Goal: Check status

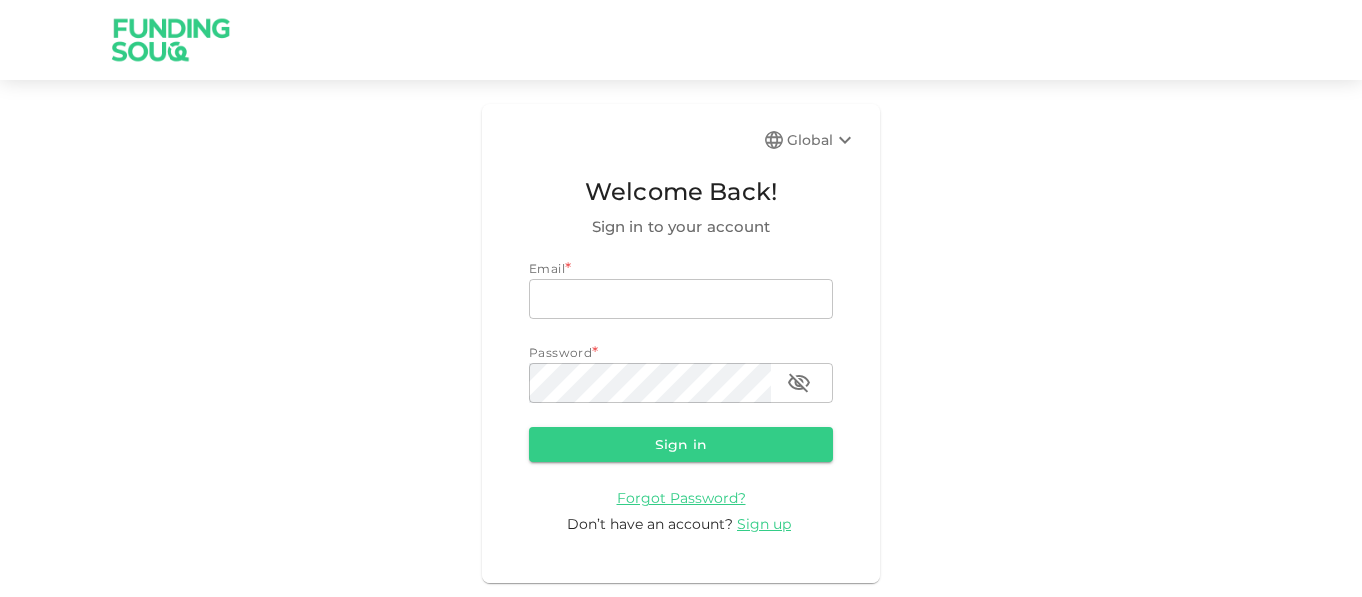
type input "[EMAIL_ADDRESS][PERSON_NAME][DOMAIN_NAME]"
click at [639, 437] on button "Sign in" at bounding box center [681, 445] width 303 height 36
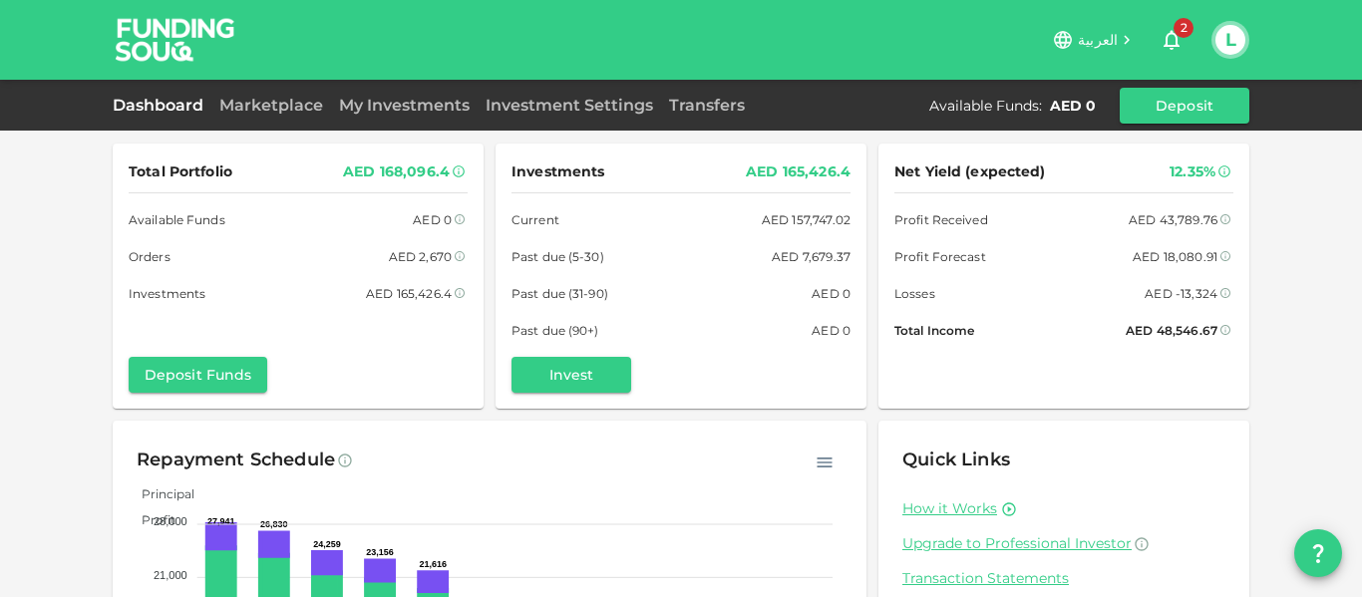
click at [1163, 44] on icon "button" at bounding box center [1172, 40] width 24 height 24
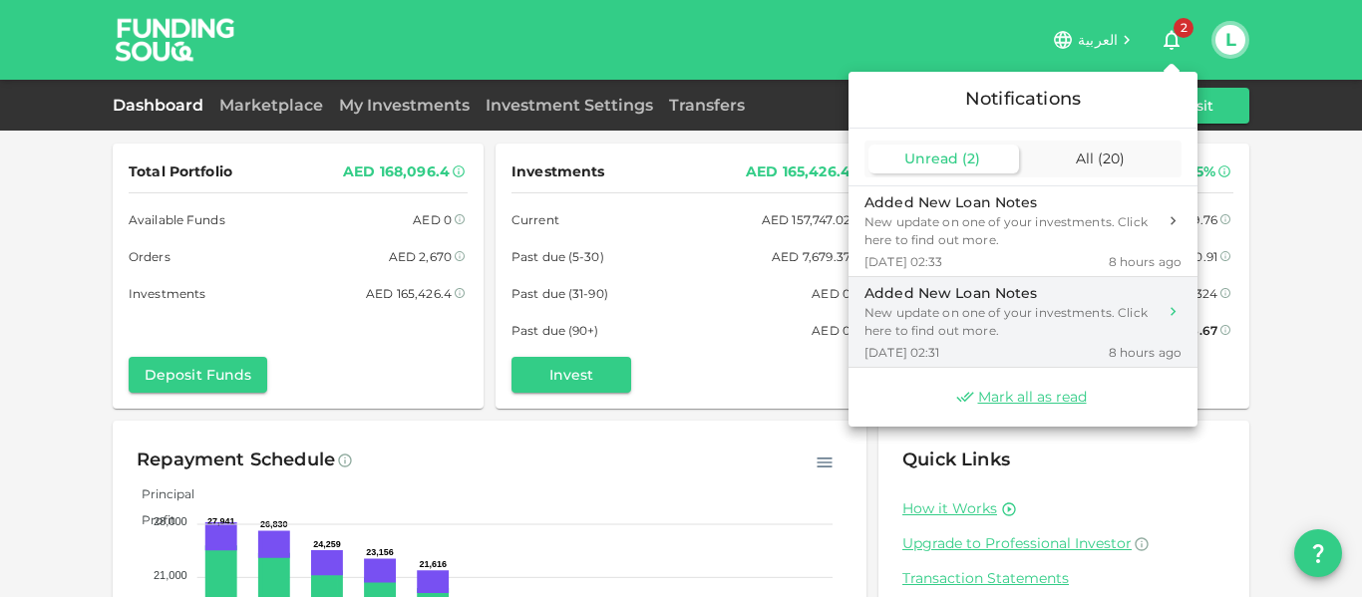
click at [975, 328] on div "New update on one of your investments. Click here to find out more." at bounding box center [1011, 322] width 292 height 36
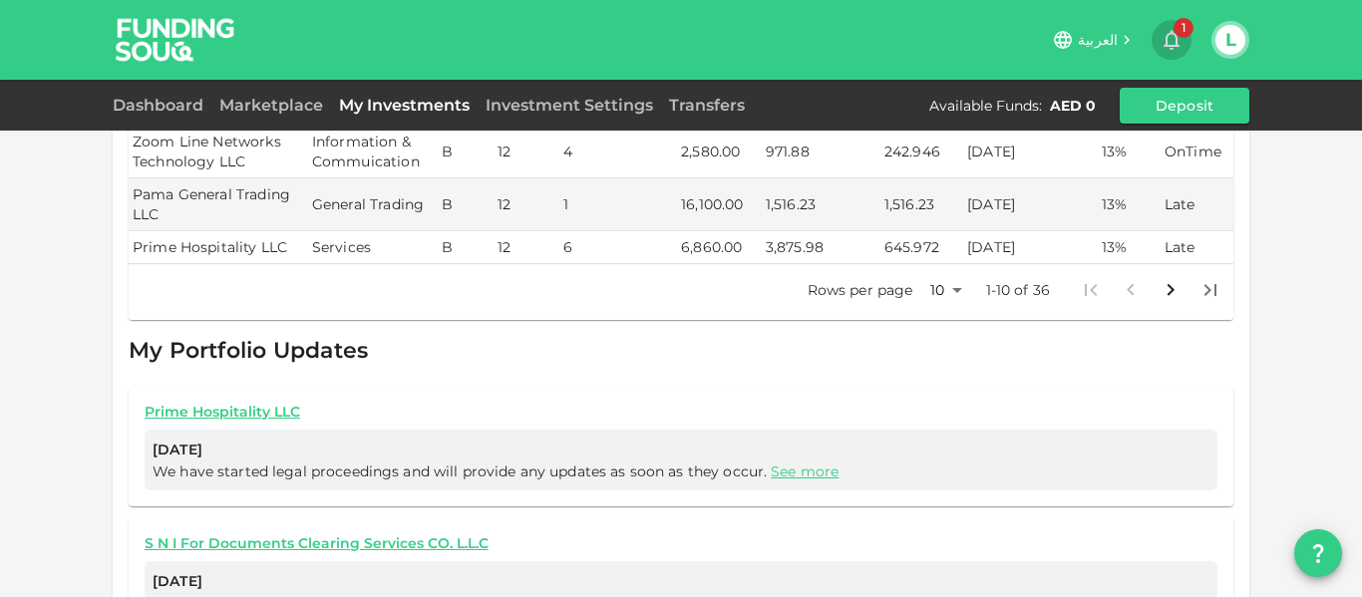
click at [1163, 38] on icon "button" at bounding box center [1172, 40] width 24 height 24
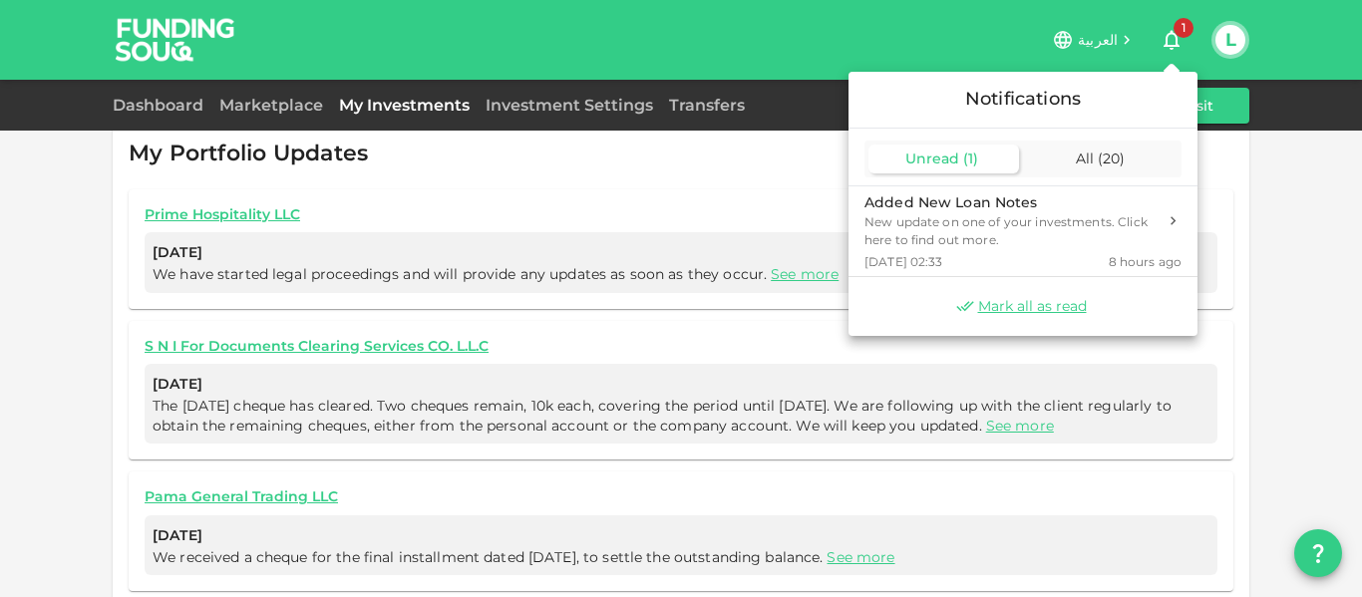
scroll to position [1231, 0]
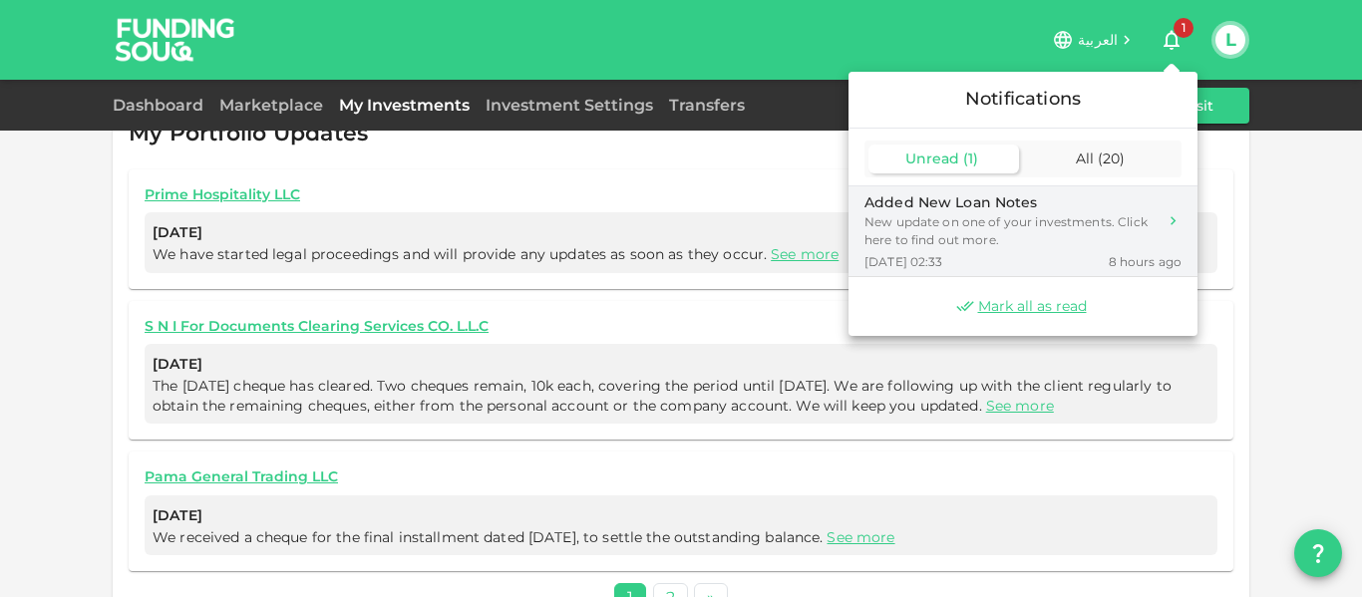
click at [1002, 221] on div "New update on one of your investments. Click here to find out more." at bounding box center [1011, 231] width 292 height 36
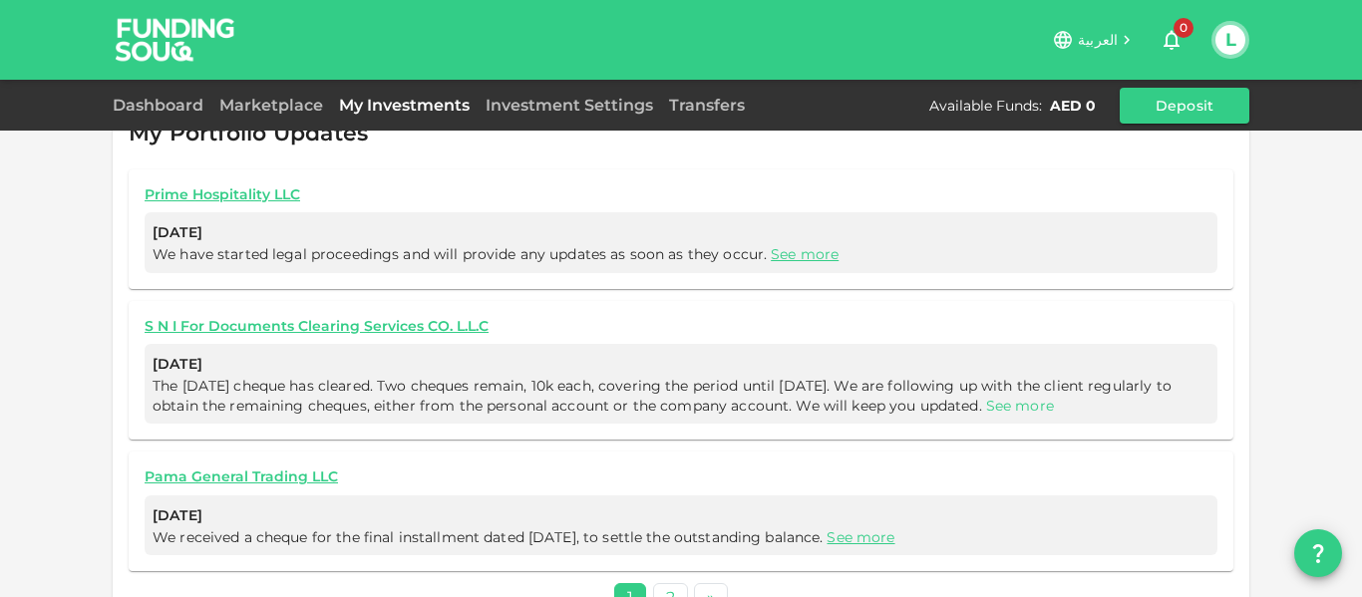
click at [1054, 397] on link "See more" at bounding box center [1020, 406] width 68 height 18
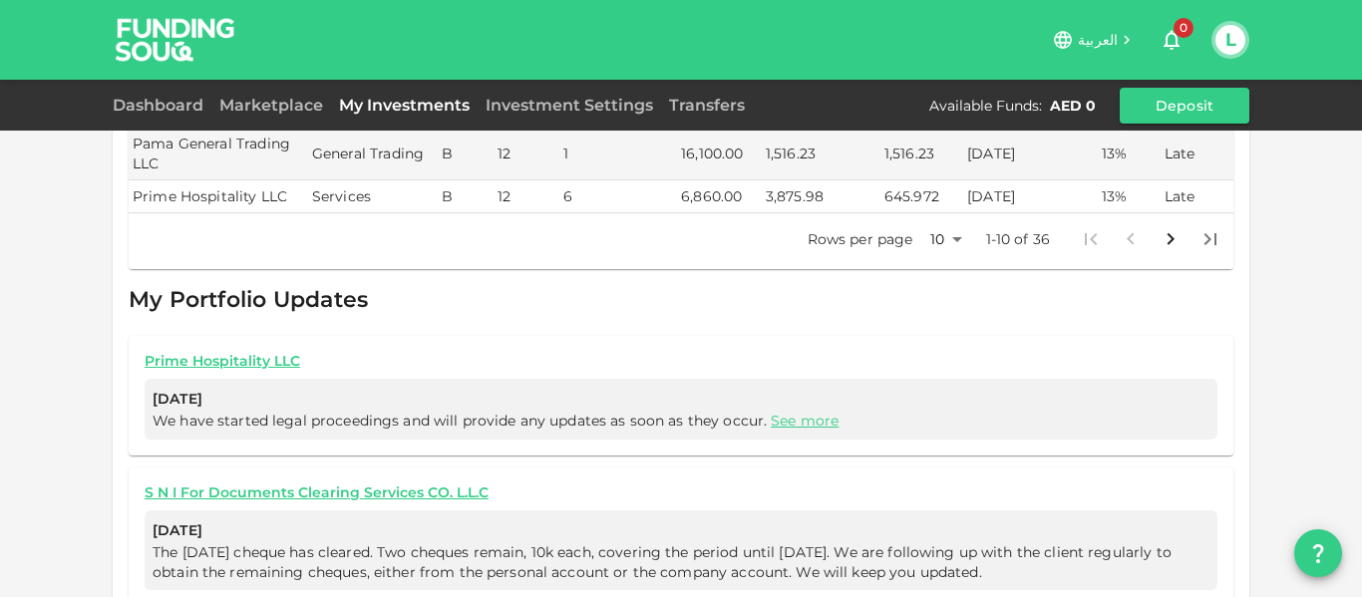
scroll to position [1074, 0]
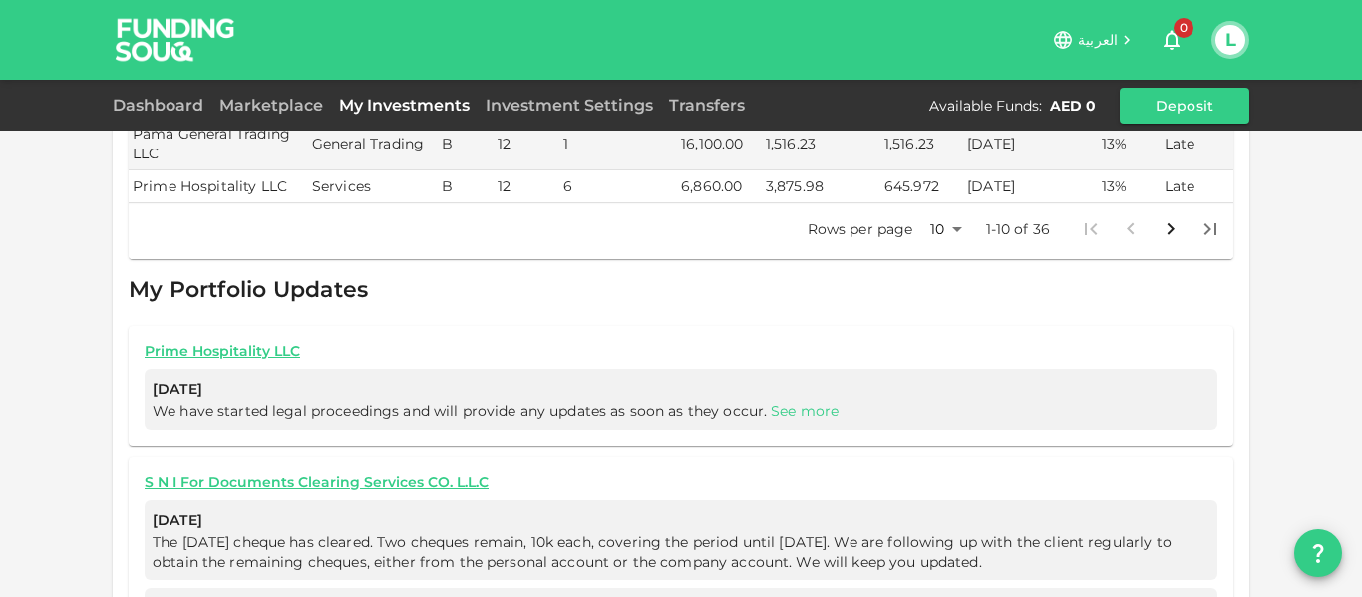
click at [801, 402] on link "See more" at bounding box center [805, 411] width 68 height 18
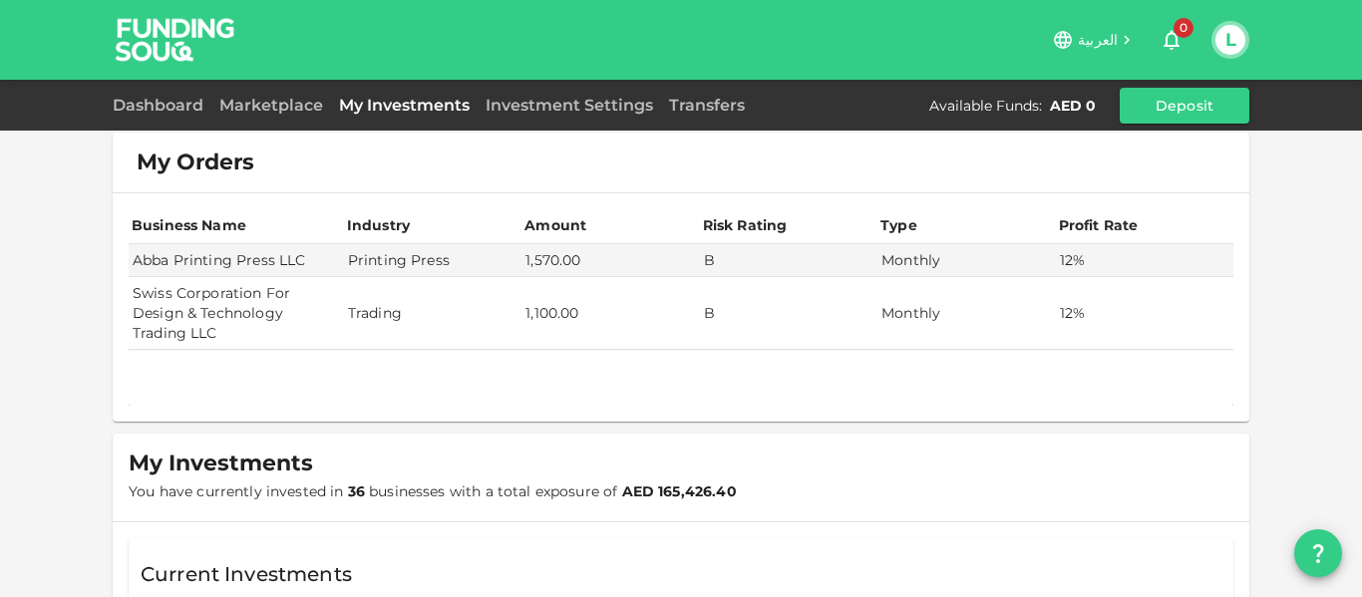
scroll to position [0, 0]
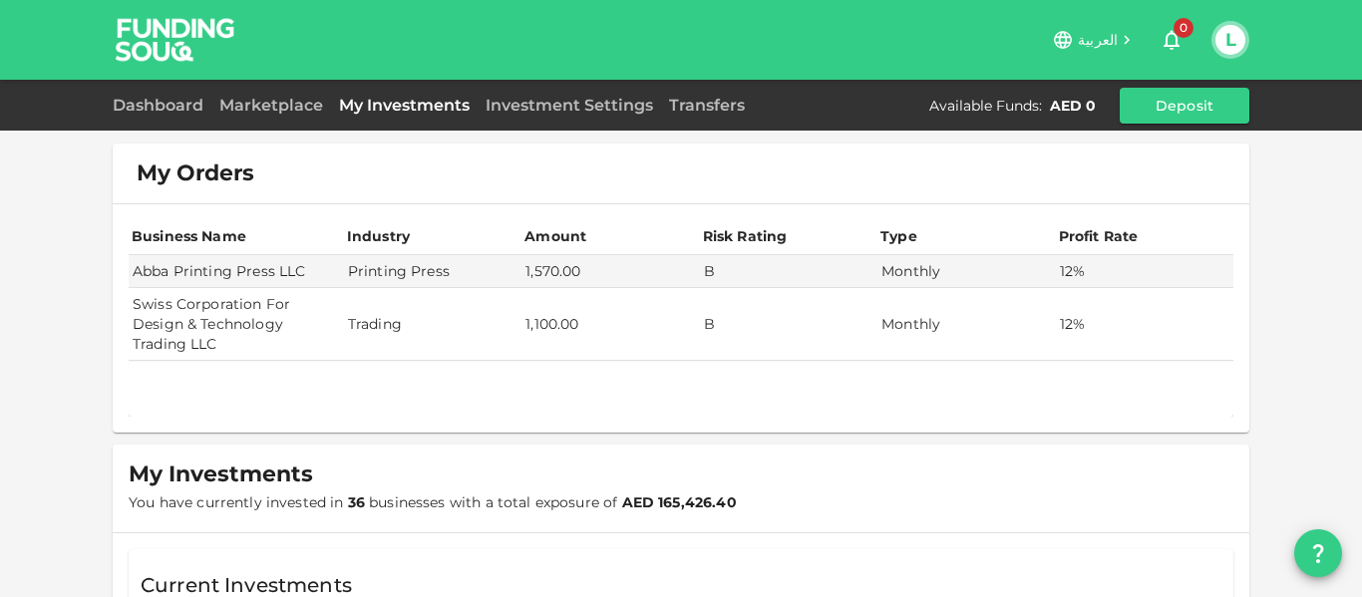
click at [444, 121] on div "Dashboard Marketplace My Investments Investment Settings Transfers Available Fu…" at bounding box center [681, 106] width 1137 height 36
click at [156, 105] on link "Dashboard" at bounding box center [162, 105] width 99 height 19
